Goal: Transaction & Acquisition: Purchase product/service

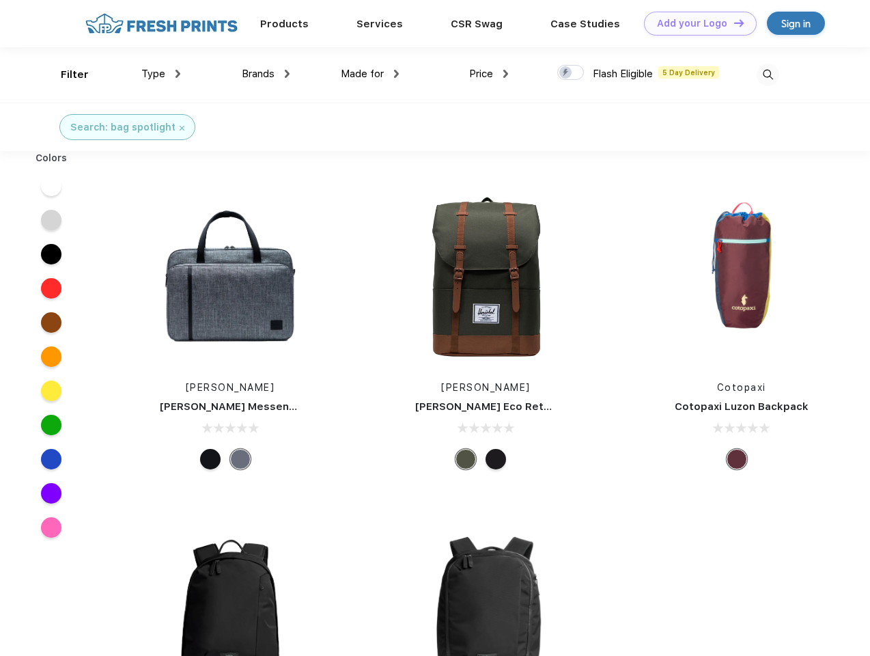
click at [695, 23] on link "Add your Logo Design Tool" at bounding box center [700, 24] width 113 height 24
click at [0, 0] on div "Design Tool" at bounding box center [0, 0] width 0 height 0
click at [733, 23] on link "Add your Logo Design Tool" at bounding box center [700, 24] width 113 height 24
click at [66, 74] on div "Filter" at bounding box center [75, 75] width 28 height 16
click at [161, 74] on span "Type" at bounding box center [153, 74] width 24 height 12
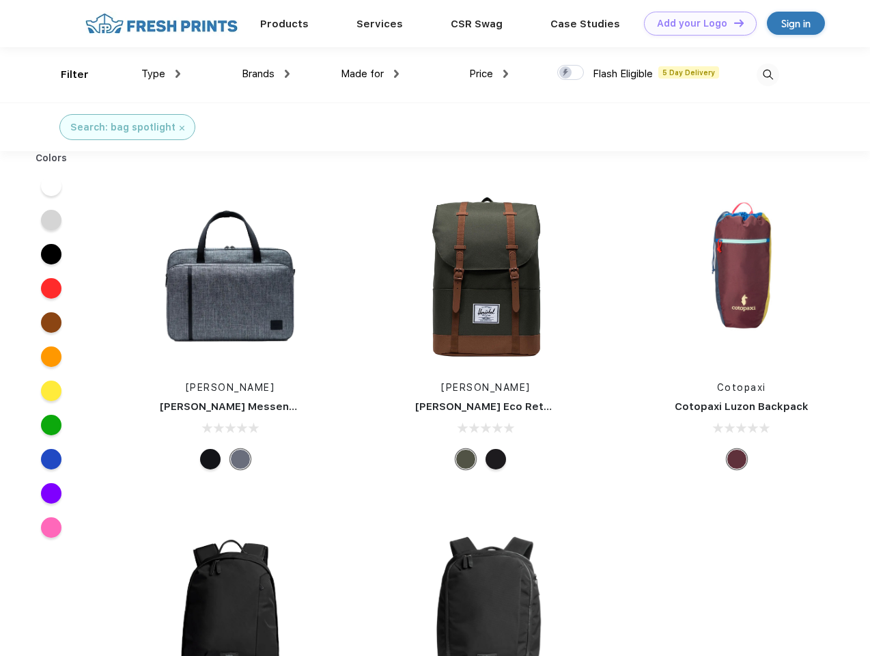
click at [266, 74] on span "Brands" at bounding box center [258, 74] width 33 height 12
click at [370, 74] on span "Made for" at bounding box center [362, 74] width 43 height 12
click at [489, 74] on span "Price" at bounding box center [481, 74] width 24 height 12
click at [571, 73] on div at bounding box center [570, 72] width 27 height 15
click at [566, 73] on input "checkbox" at bounding box center [561, 68] width 9 height 9
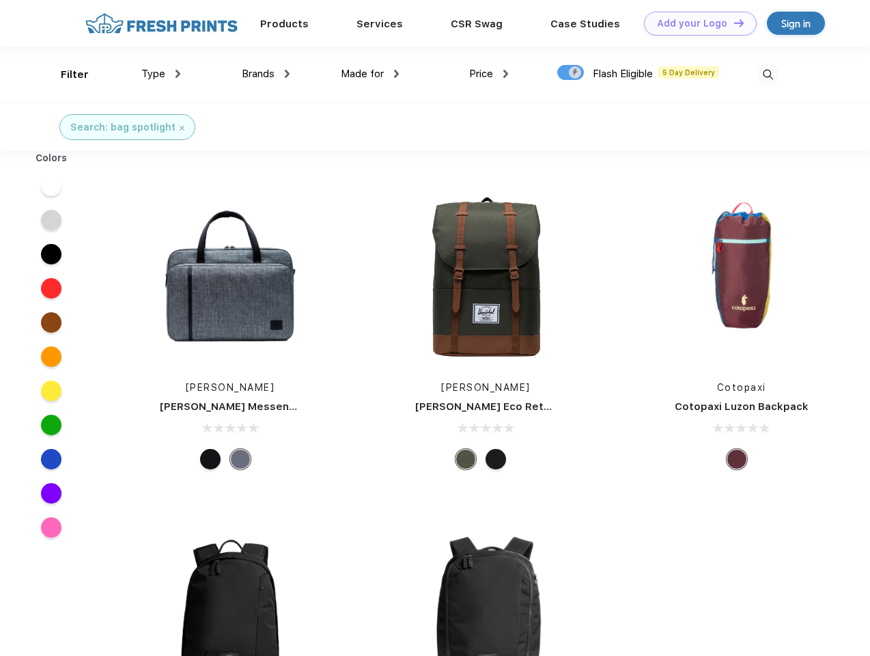
checkbox input "true"
